Goal: Information Seeking & Learning: Find specific fact

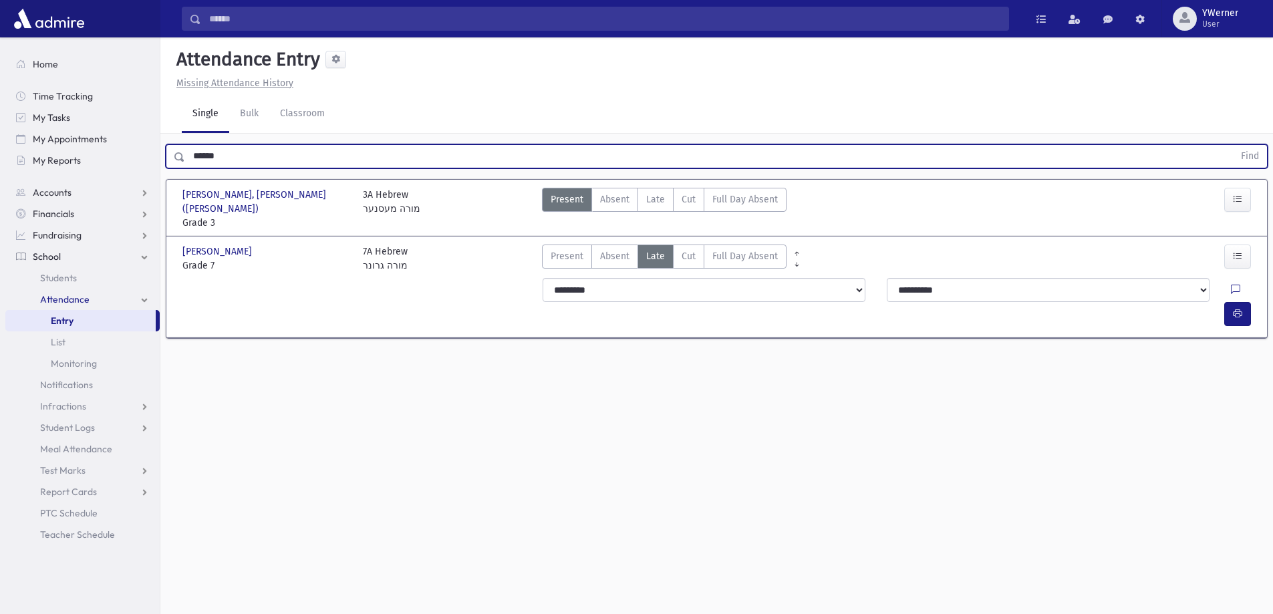
drag, startPoint x: 241, startPoint y: 158, endPoint x: 166, endPoint y: 150, distance: 74.6
click at [166, 150] on div "****** Find" at bounding box center [717, 156] width 1102 height 24
type input "*******"
click at [1233, 145] on button "Find" at bounding box center [1250, 156] width 34 height 23
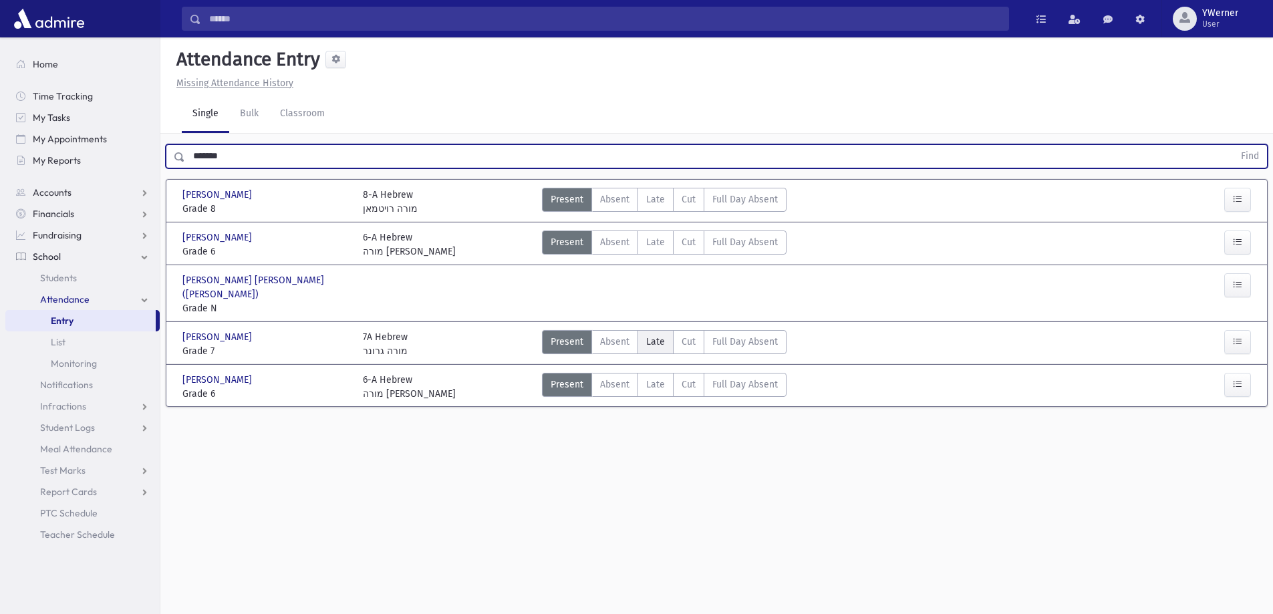
click at [656, 335] on span "Late" at bounding box center [655, 342] width 19 height 14
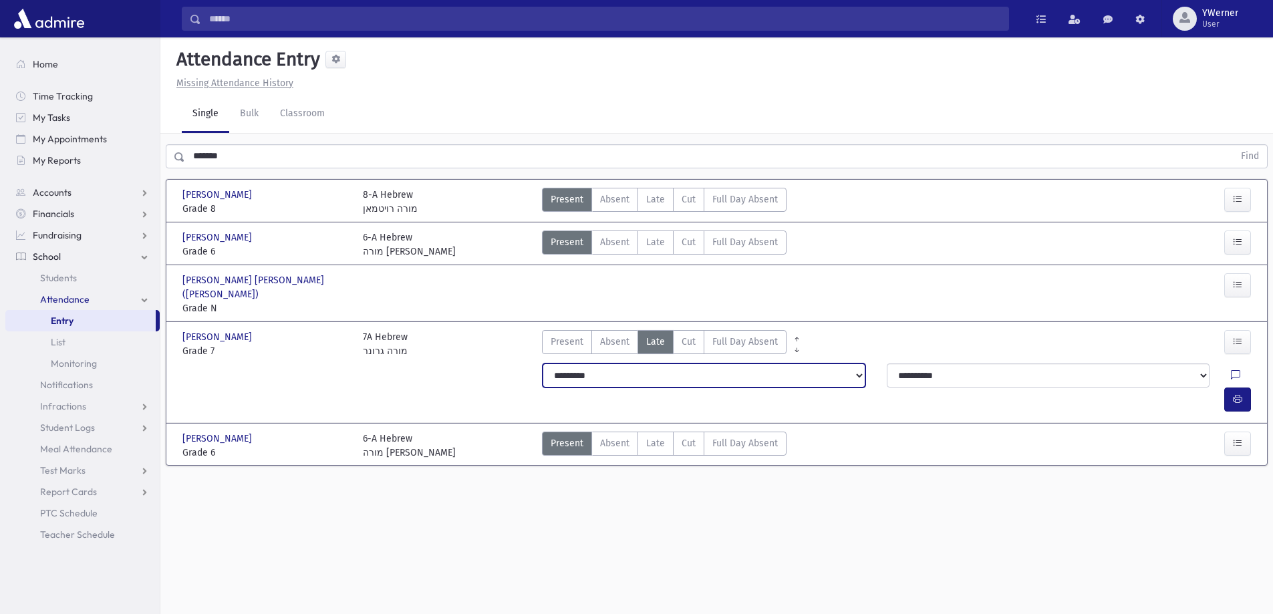
click at [655, 365] on select "**********" at bounding box center [704, 375] width 323 height 24
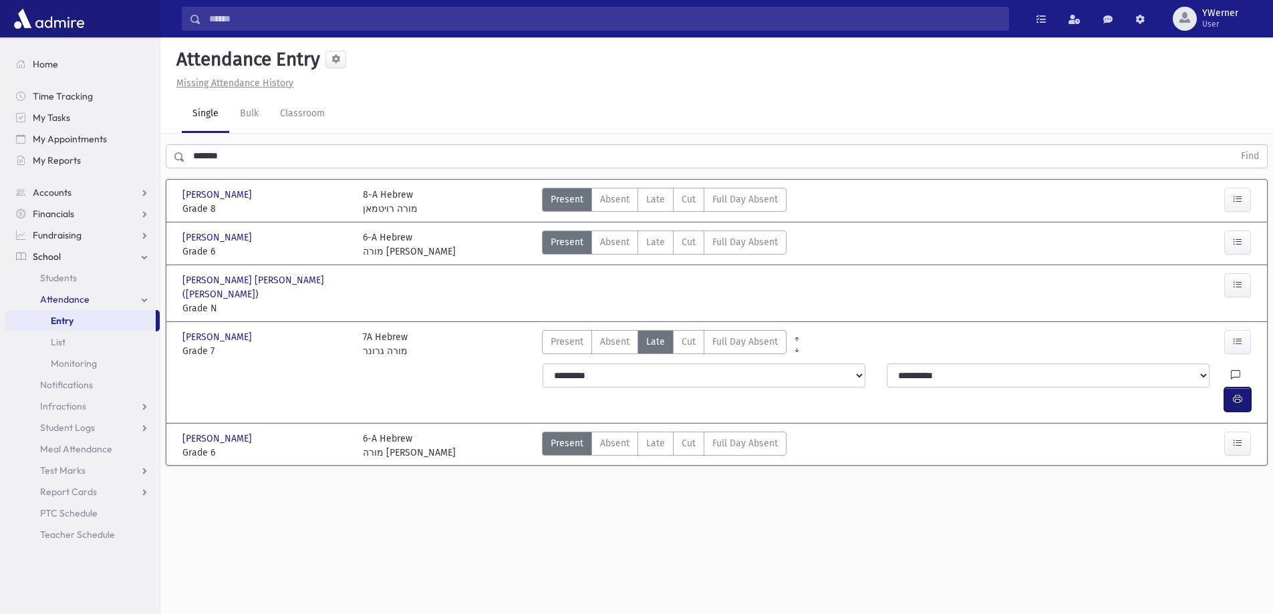
click at [1237, 394] on icon "button" at bounding box center [1237, 399] width 9 height 11
click at [208, 114] on link "Single" at bounding box center [205, 114] width 47 height 37
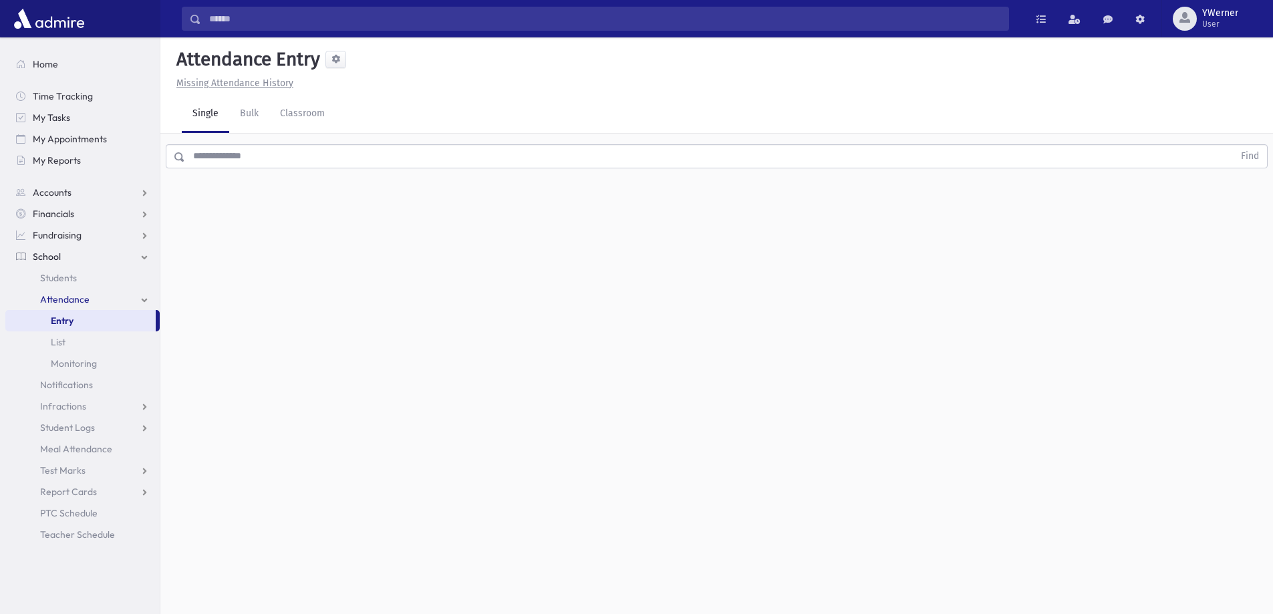
click at [202, 120] on link "Single" at bounding box center [205, 114] width 47 height 37
click at [80, 279] on link "Students" at bounding box center [82, 277] width 154 height 21
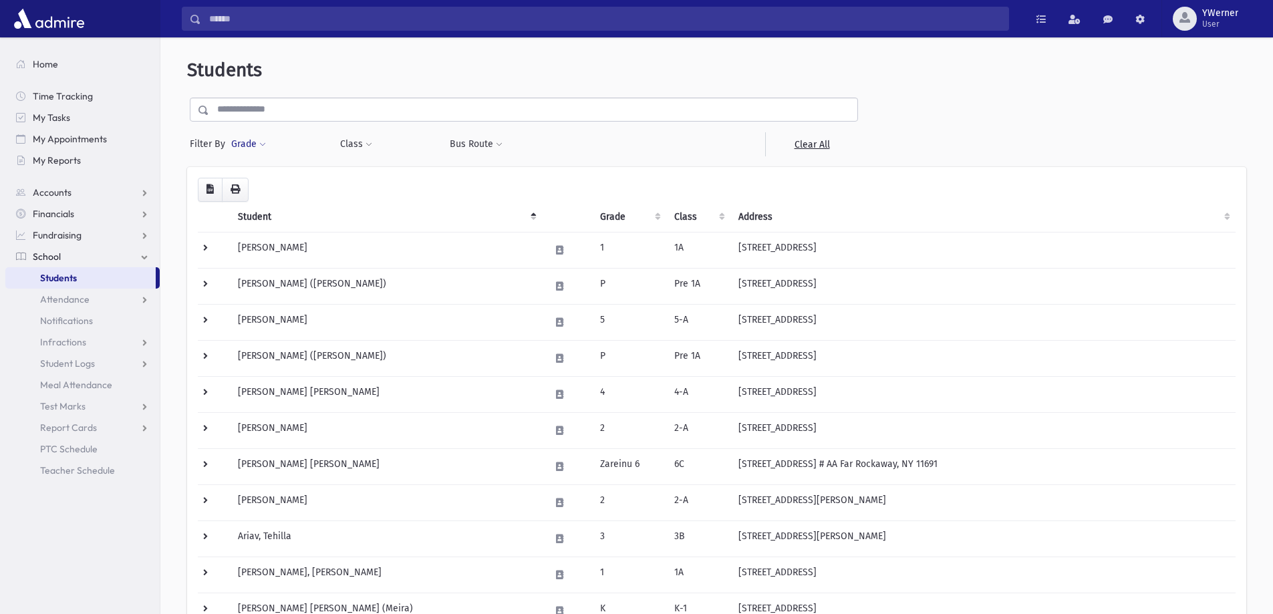
click at [242, 145] on button "Grade" at bounding box center [249, 144] width 36 height 24
click at [257, 168] on div "* * * * * * * * * ***** ********* ********* * * * ** ** **" at bounding box center [311, 182] width 160 height 29
click at [256, 182] on ul at bounding box center [308, 182] width 139 height 20
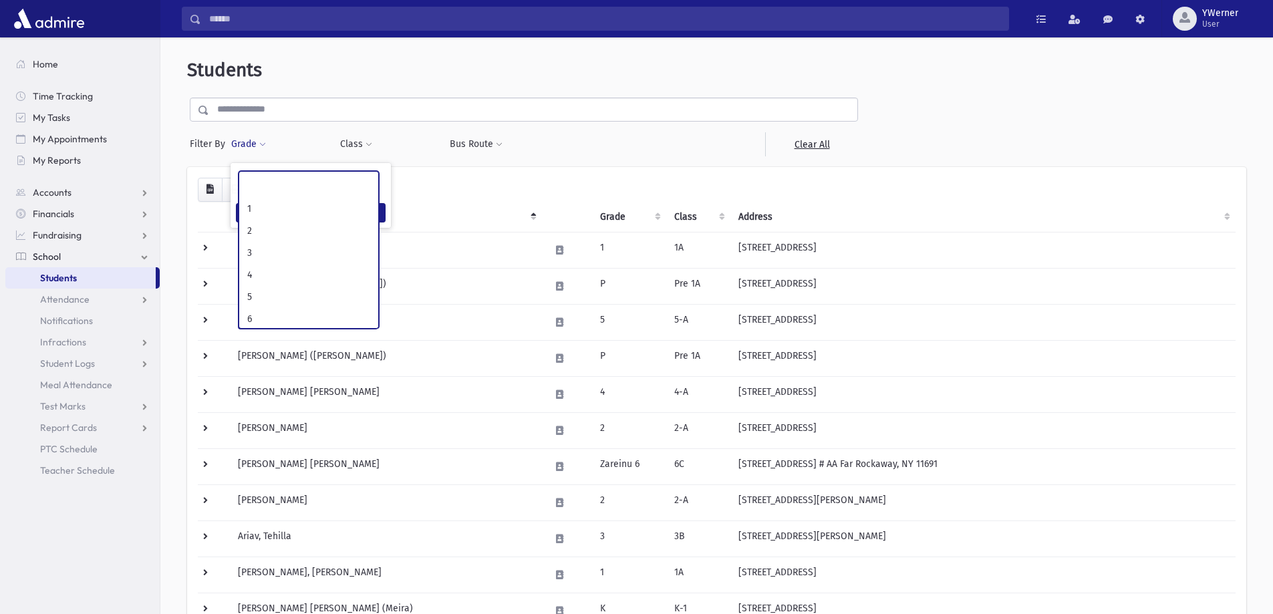
scroll to position [130, 0]
select select "**"
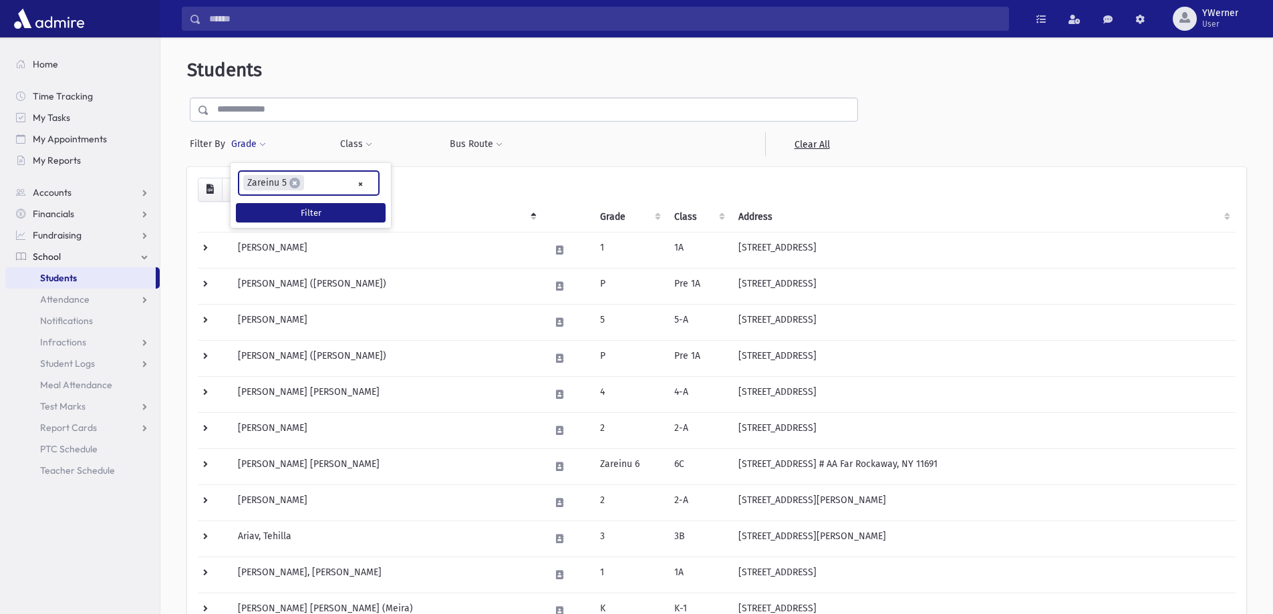
scroll to position [120, 0]
click at [303, 205] on button "Filter" at bounding box center [311, 212] width 150 height 19
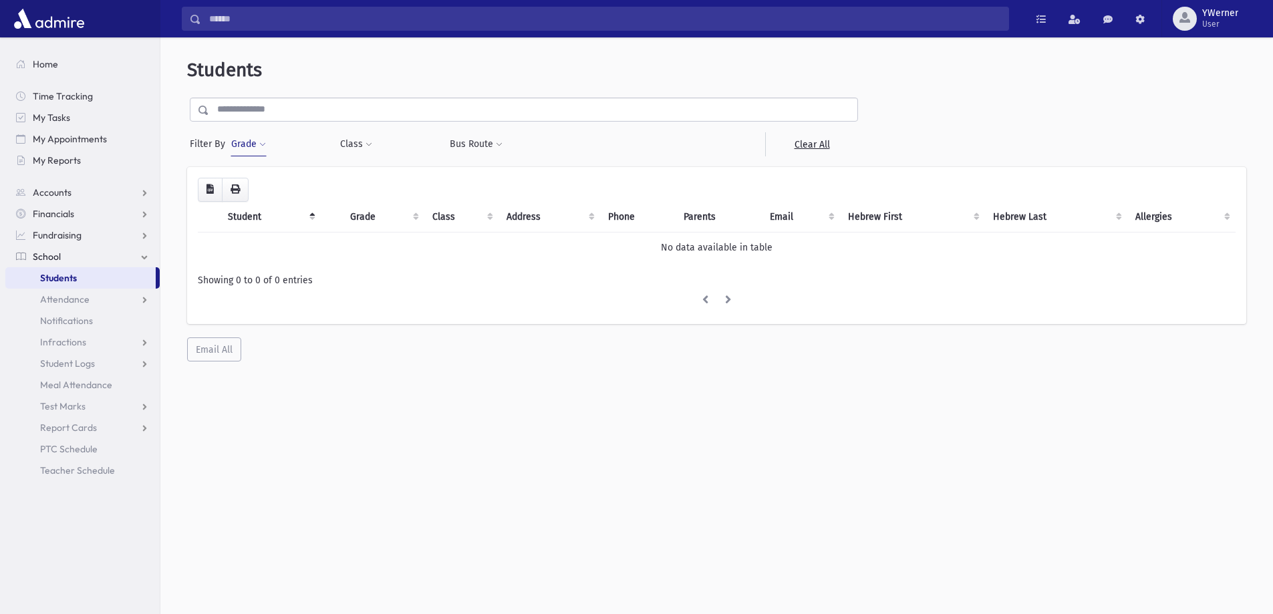
click at [249, 144] on button "Grade" at bounding box center [249, 144] width 36 height 24
click at [296, 182] on span "×" at bounding box center [294, 183] width 11 height 11
click at [253, 152] on button "Grade" at bounding box center [249, 144] width 36 height 24
click at [317, 182] on ul at bounding box center [308, 182] width 139 height 20
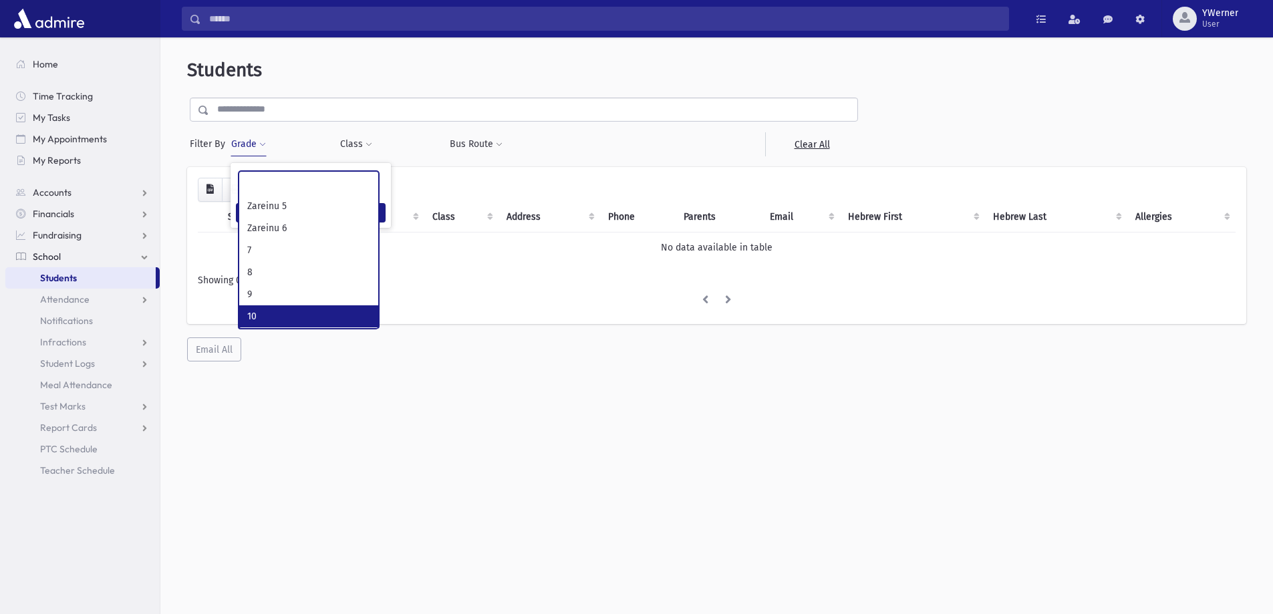
scroll to position [196, 0]
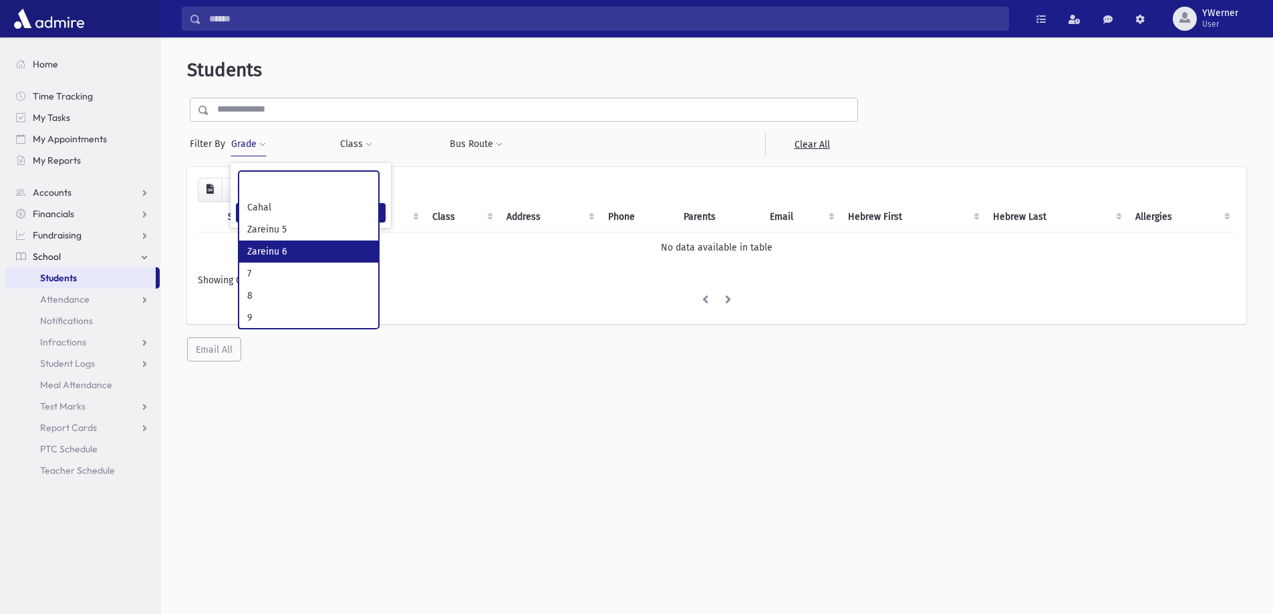
select select "**"
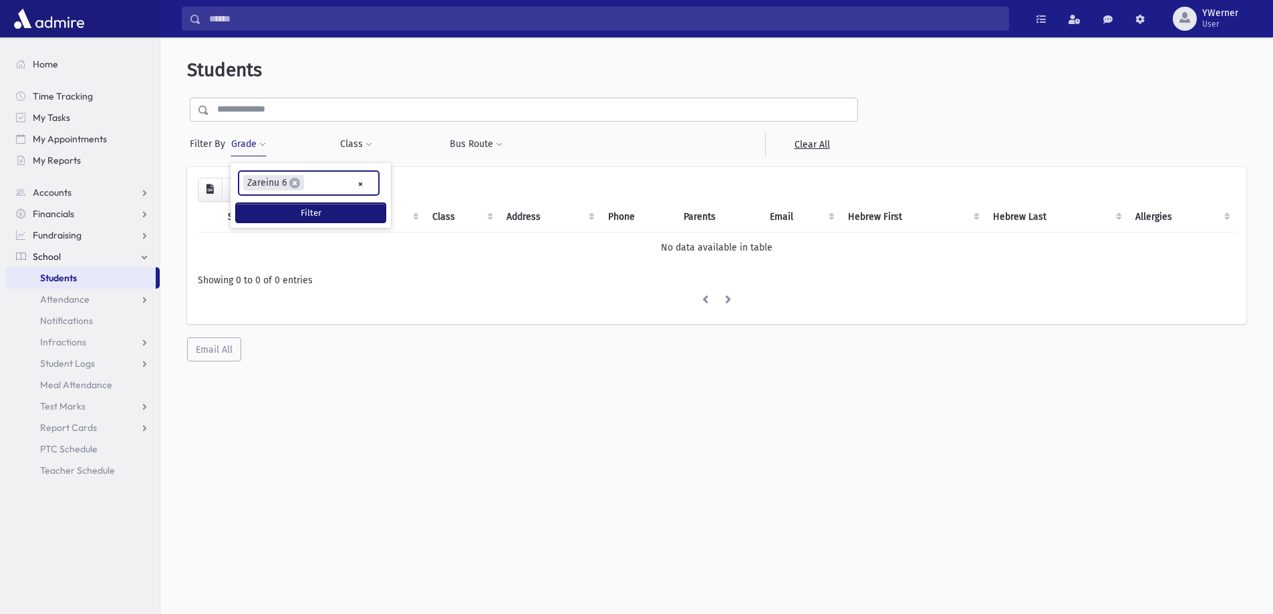
click at [313, 208] on button "Filter" at bounding box center [311, 212] width 150 height 19
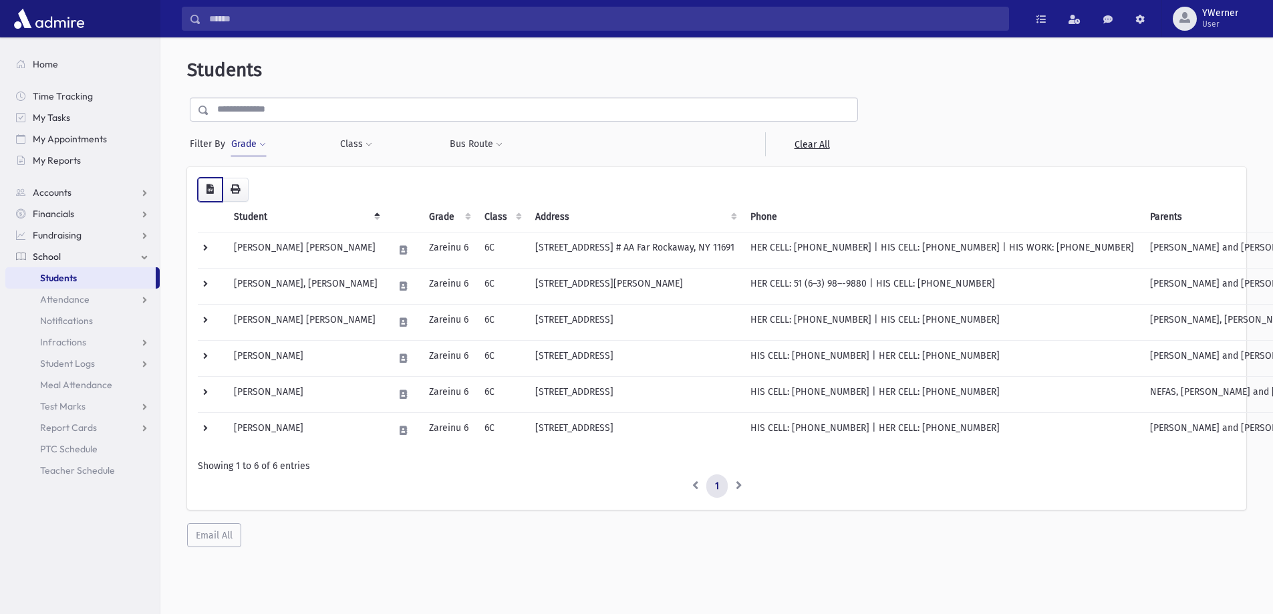
click at [218, 193] on button "button" at bounding box center [210, 190] width 25 height 24
click at [263, 104] on input "text" at bounding box center [533, 110] width 648 height 24
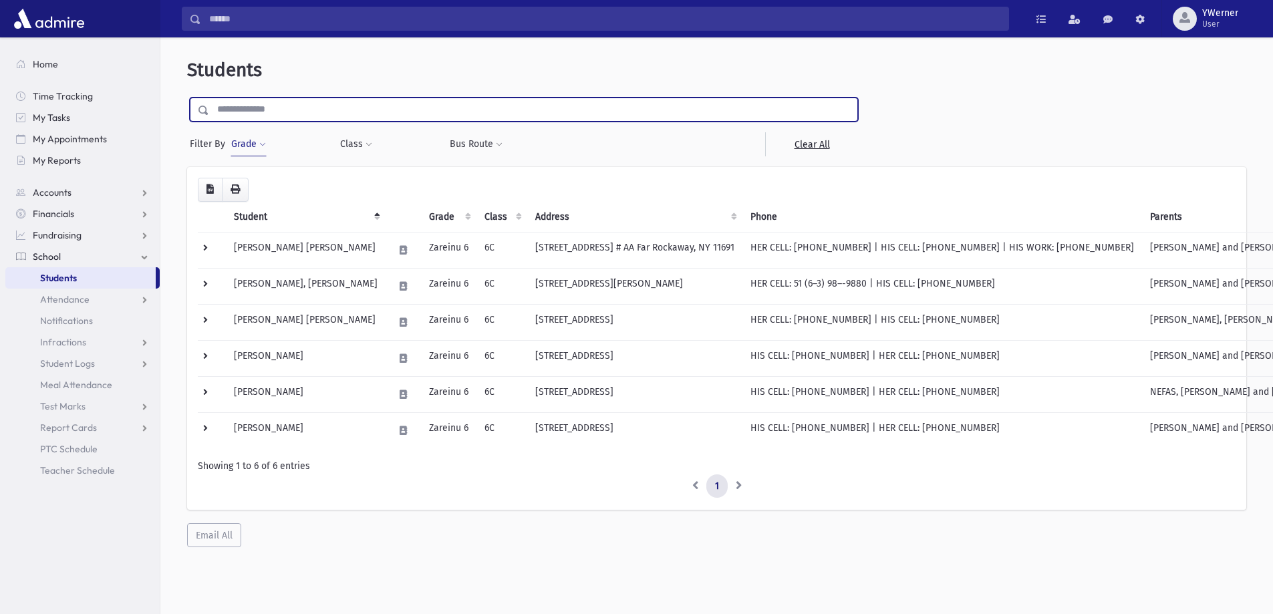
click at [234, 154] on button "Grade" at bounding box center [249, 144] width 36 height 24
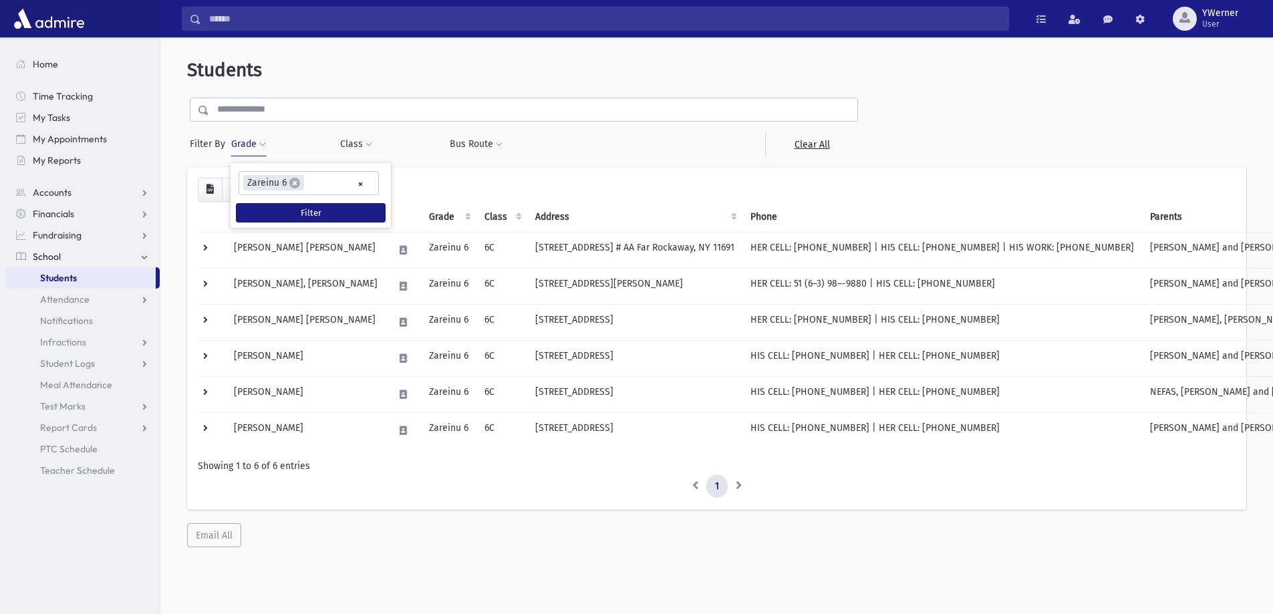
select select
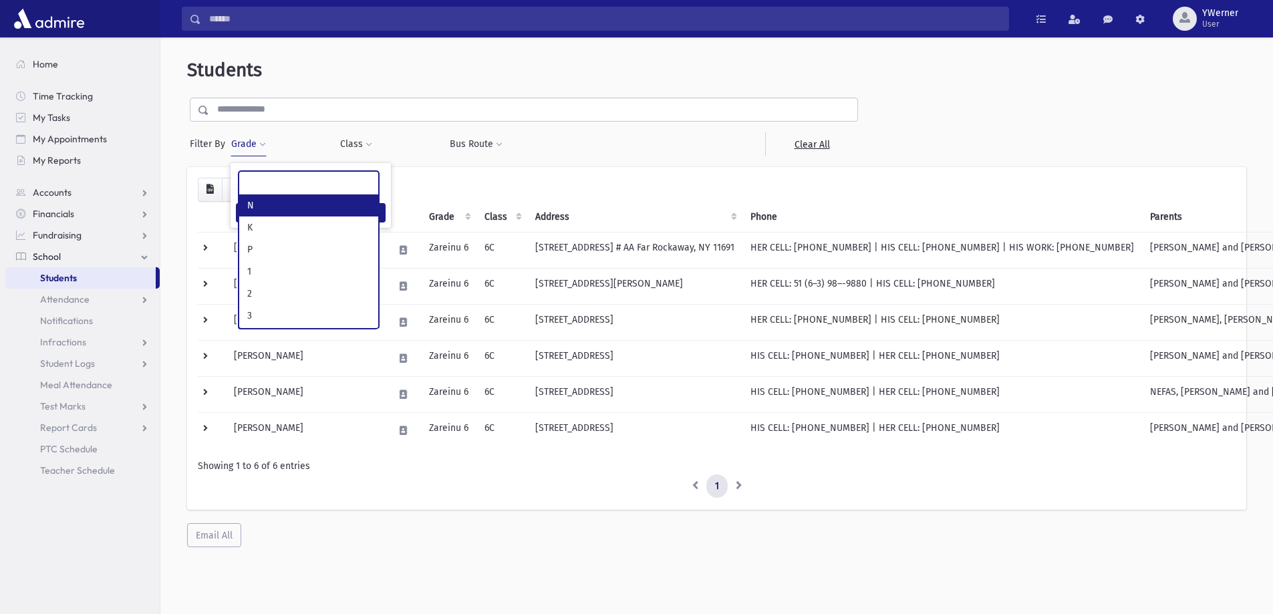
click at [357, 182] on ul at bounding box center [308, 182] width 139 height 20
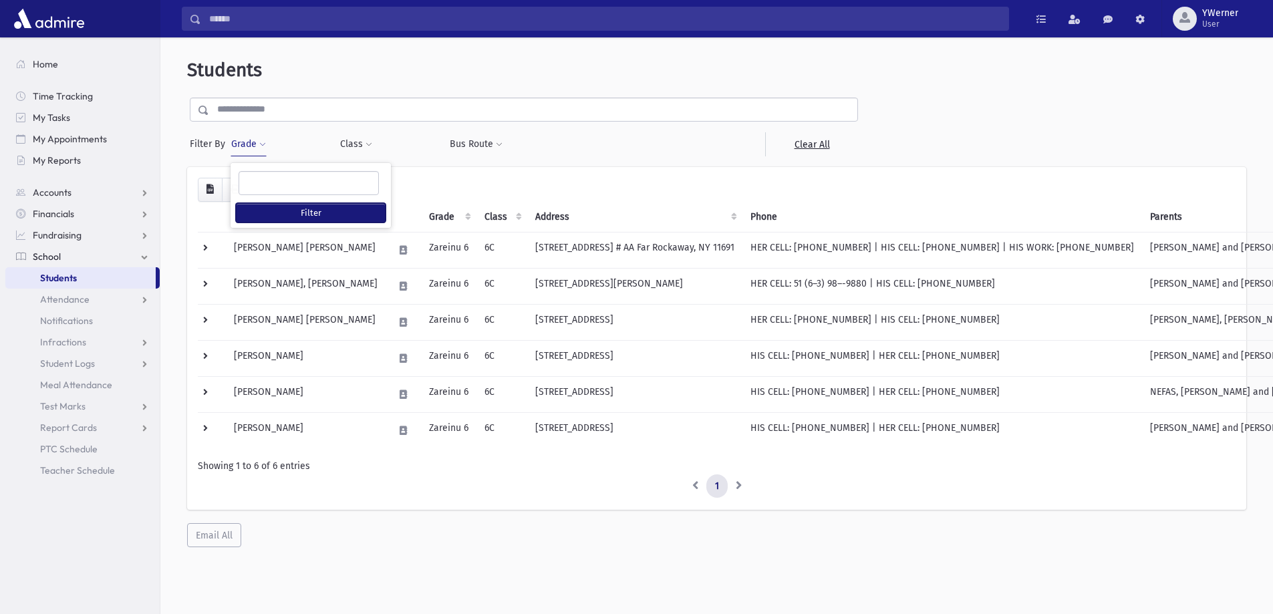
click at [356, 212] on button "Filter" at bounding box center [311, 212] width 150 height 19
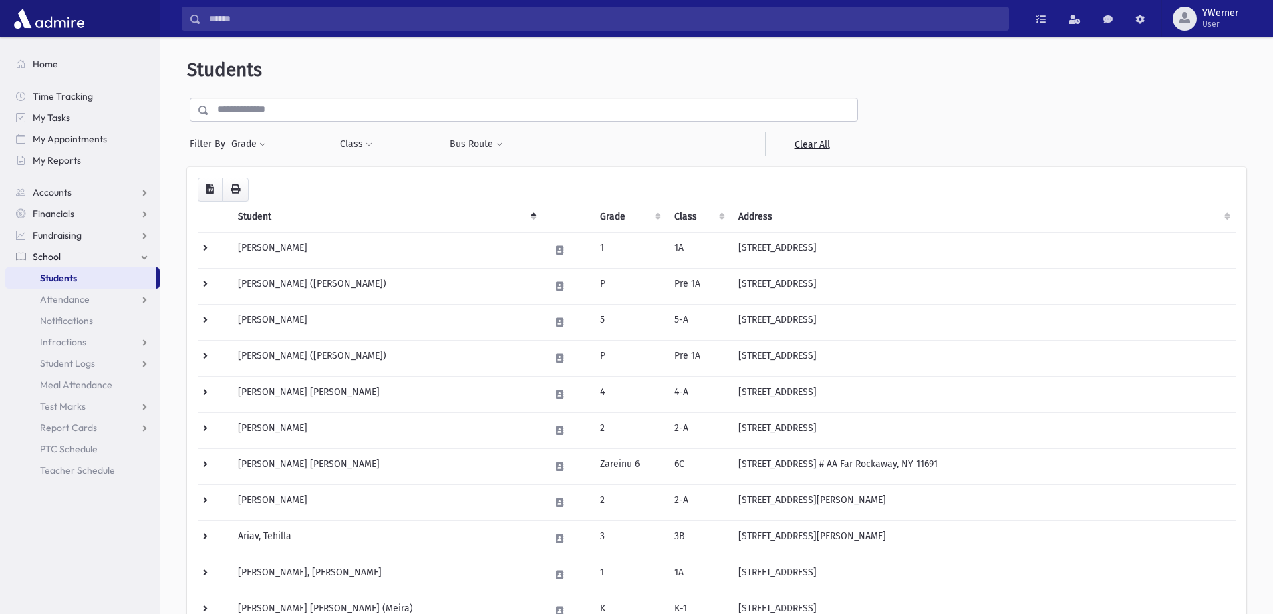
click at [260, 103] on input "text" at bounding box center [533, 110] width 648 height 24
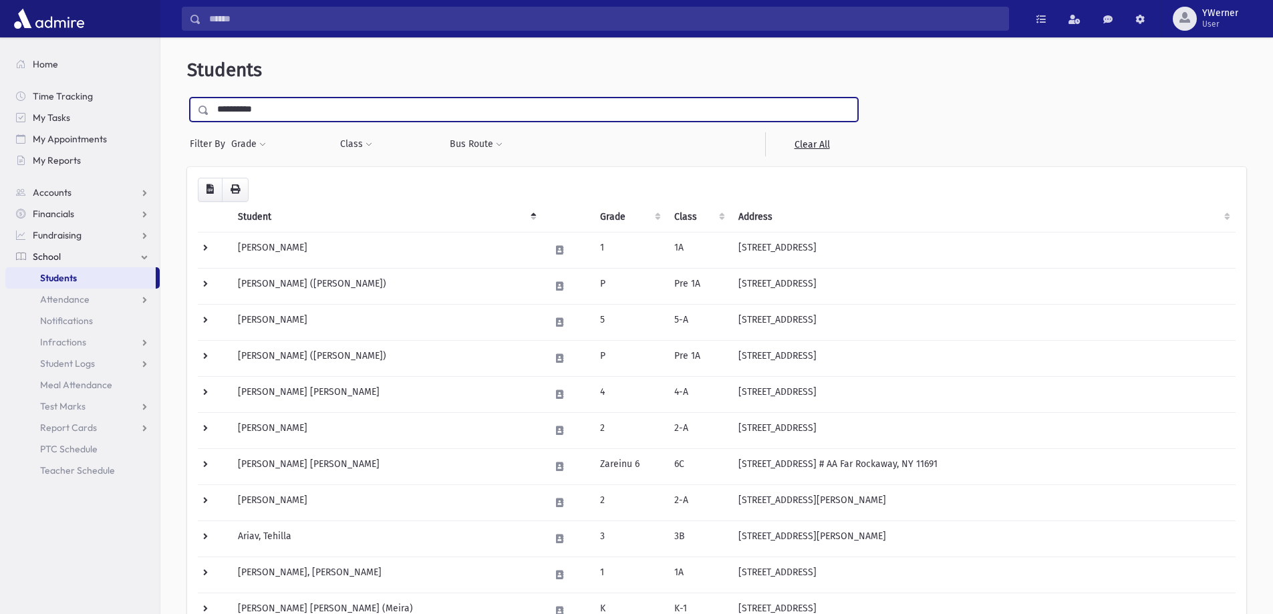
type input "**********"
click at [187, 98] on input "submit" at bounding box center [205, 107] width 37 height 18
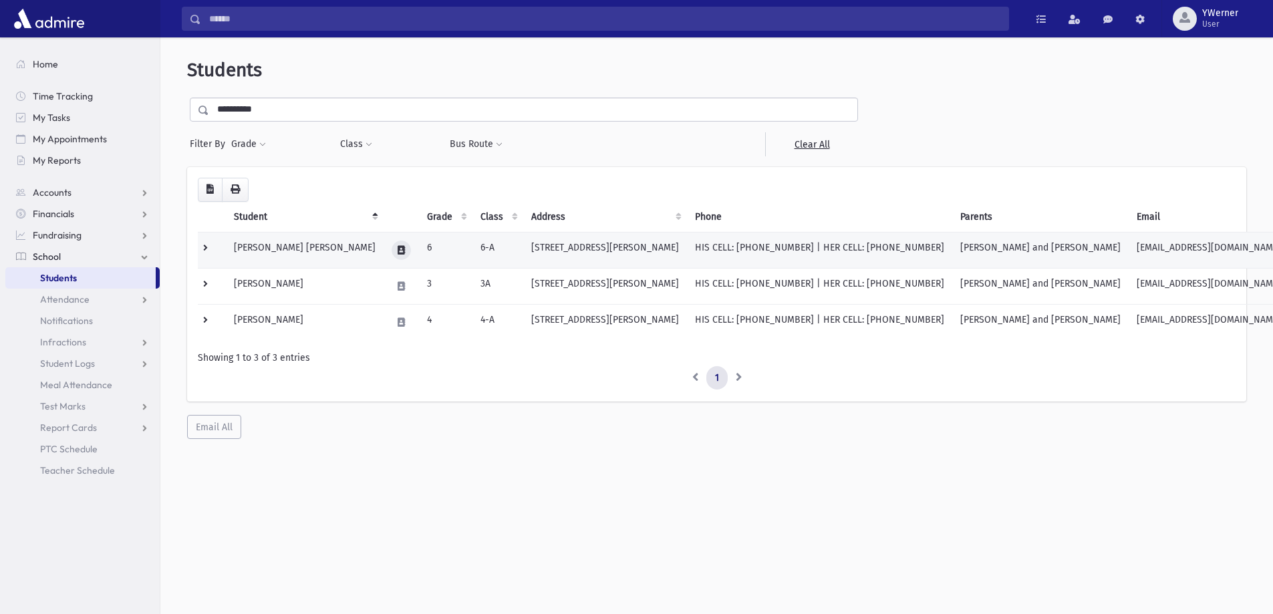
click at [398, 250] on icon at bounding box center [401, 250] width 7 height 9
click at [420, 251] on icon "button" at bounding box center [425, 250] width 11 height 9
click at [482, 243] on td "6-A" at bounding box center [497, 250] width 51 height 36
